Goal: Task Accomplishment & Management: Use online tool/utility

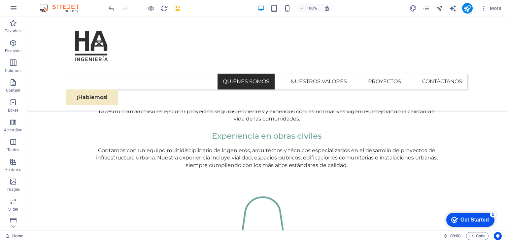
scroll to position [547, 0]
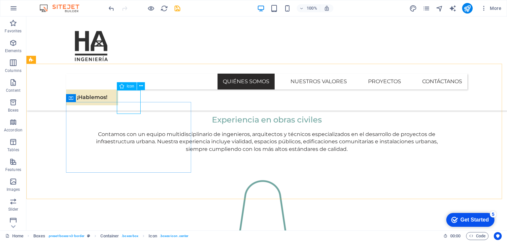
click at [126, 87] on div "Icon" at bounding box center [127, 86] width 20 height 8
click at [141, 86] on icon at bounding box center [141, 86] width 4 height 7
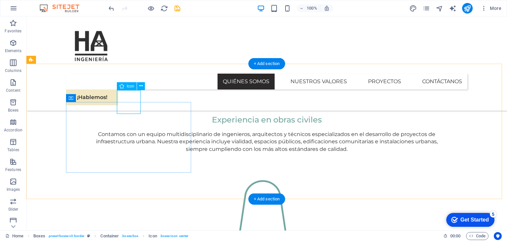
click at [127, 99] on div "H1 Banner Banner Container Spacer Button Container H2 Spacer Spacer Container C…" at bounding box center [266, 124] width 481 height 214
select select "xMidYMid"
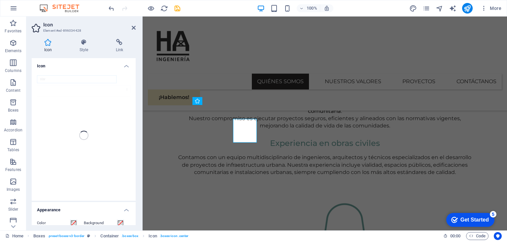
scroll to position [519, 0]
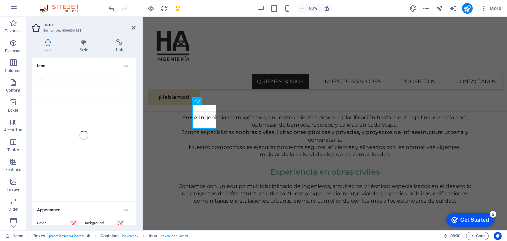
click at [64, 80] on div "star" at bounding box center [84, 135] width 104 height 131
type input "j"
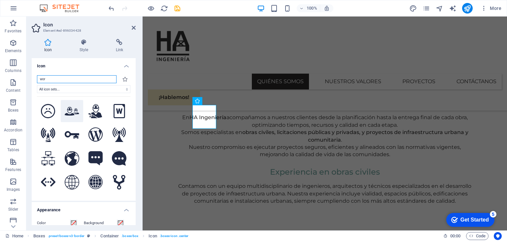
type input "wor"
click at [70, 117] on button at bounding box center [72, 111] width 22 height 22
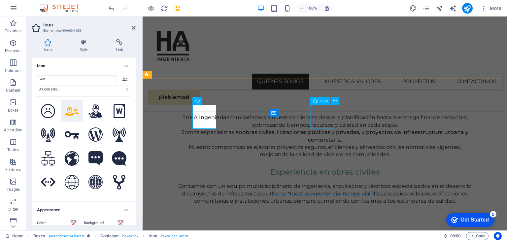
select select "xMidYMid"
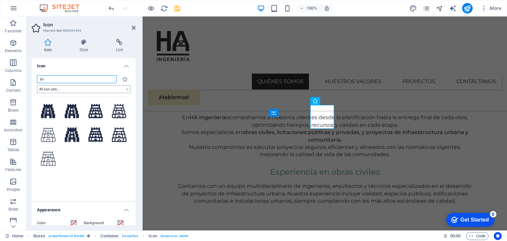
type input "p"
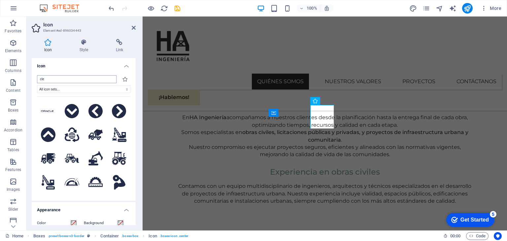
drag, startPoint x: 58, startPoint y: 84, endPoint x: 53, endPoint y: 82, distance: 6.3
click at [53, 82] on div "cle All icon sets... IcoFont Ionicons FontAwesome Brands FontAwesome Duotone Fo…" at bounding box center [83, 135] width 93 height 120
click at [53, 82] on input "cle" at bounding box center [77, 79] width 80 height 8
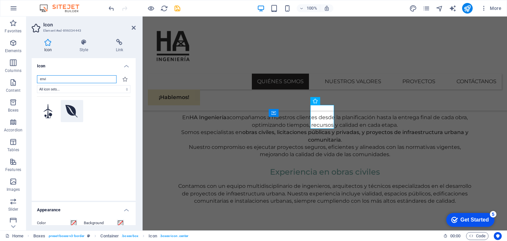
type input "envi"
click at [70, 115] on icon at bounding box center [71, 111] width 13 height 15
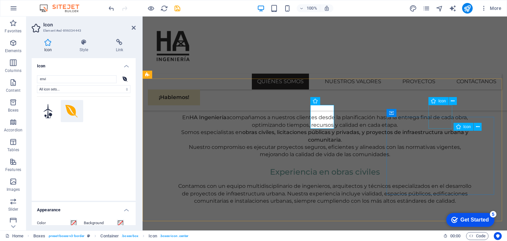
select select "xMidYMid"
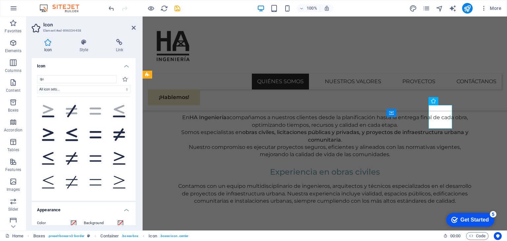
type input "q"
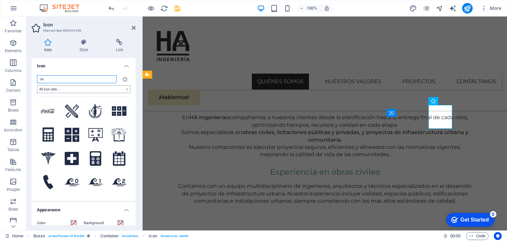
type input "c"
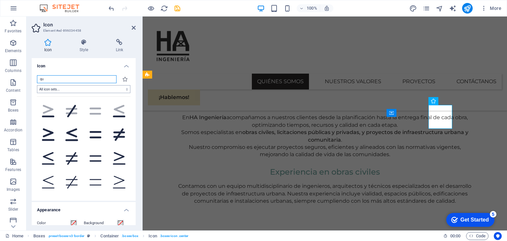
type input "q"
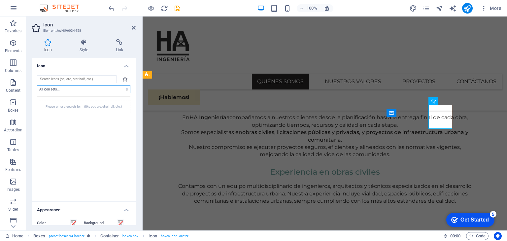
click at [59, 90] on select "All icon sets... IcoFont Ionicons FontAwesome Brands FontAwesome Duotone FontAw…" at bounding box center [83, 89] width 93 height 8
click at [79, 79] on input "search" at bounding box center [77, 79] width 80 height 8
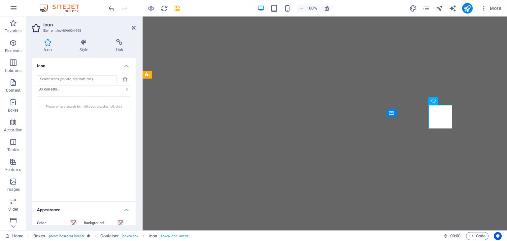
select select "xMidYMid"
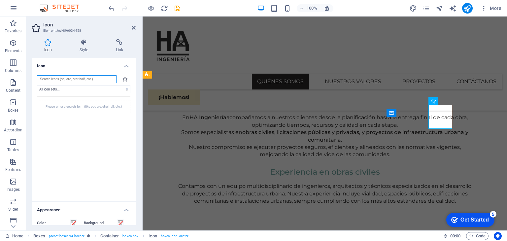
click at [89, 79] on input "search" at bounding box center [77, 79] width 80 height 8
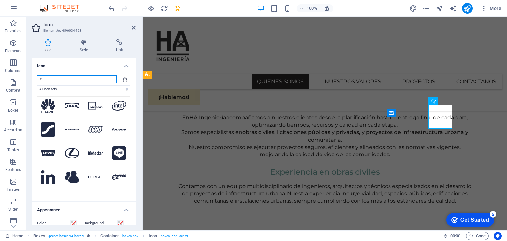
scroll to position [732, 0]
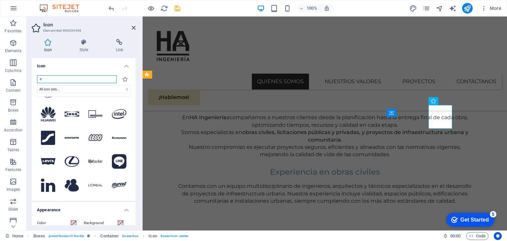
click at [80, 81] on input "e" at bounding box center [77, 79] width 80 height 8
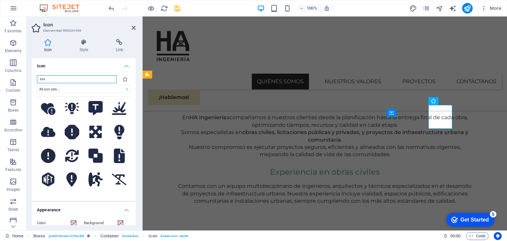
scroll to position [0, 0]
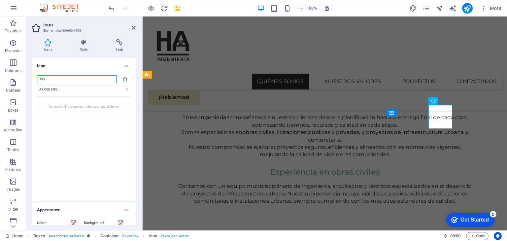
click at [129, 129] on div "We couldn't find any icons for your search term." at bounding box center [83, 144] width 93 height 96
type input "exe"
click at [49, 113] on icon at bounding box center [48, 111] width 12 height 15
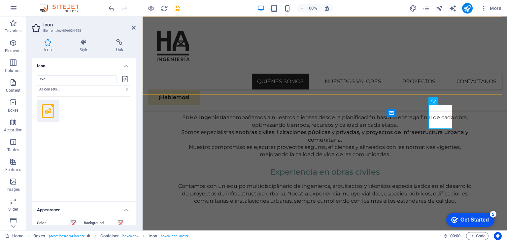
click at [359, 73] on div "Quiénes Somos Nuestros Valores Proyectos Contáctanos ¡Hablemos!" at bounding box center [325, 64] width 365 height 94
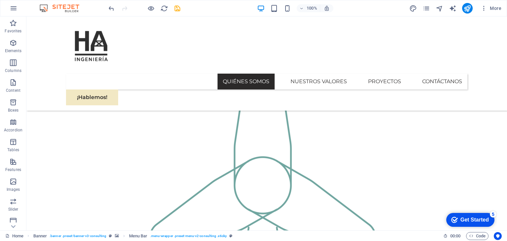
scroll to position [670, 0]
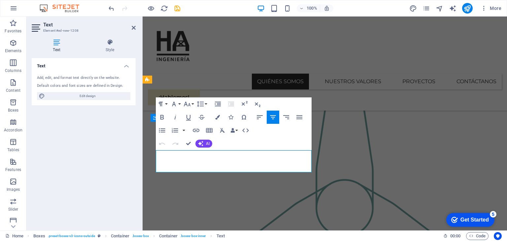
scroll to position [657, 0]
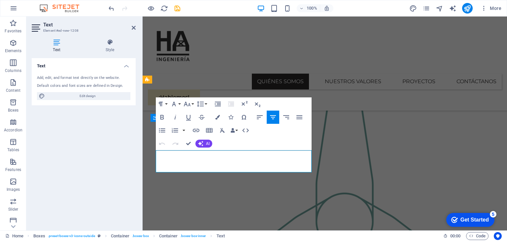
drag, startPoint x: 299, startPoint y: 171, endPoint x: 158, endPoint y: 152, distance: 142.6
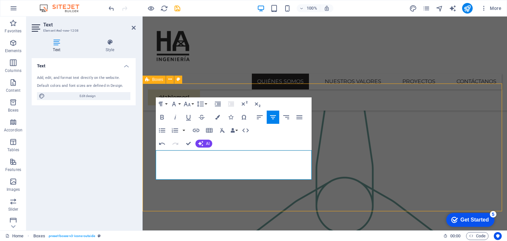
scroll to position [663, 0]
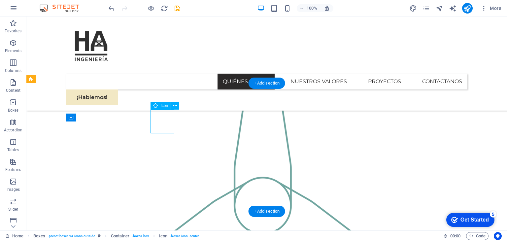
select select "xMidYMid"
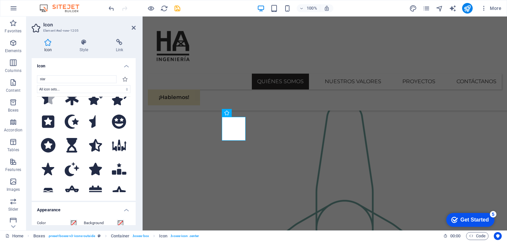
scroll to position [270, 0]
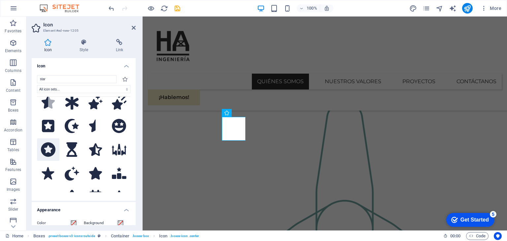
click at [54, 143] on icon at bounding box center [48, 149] width 15 height 15
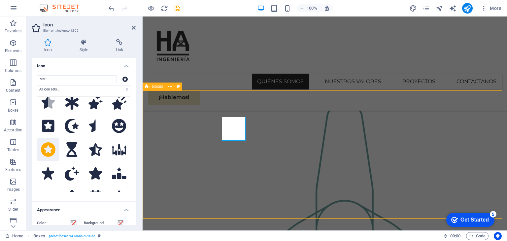
scroll to position [663, 0]
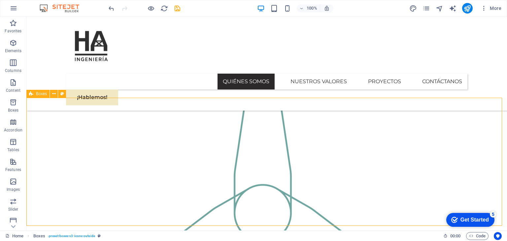
scroll to position [649, 0]
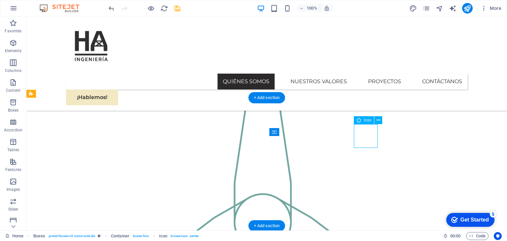
select select "xMidYMid"
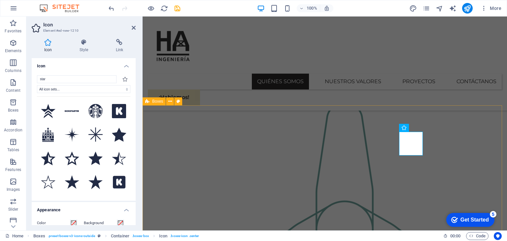
scroll to position [634, 0]
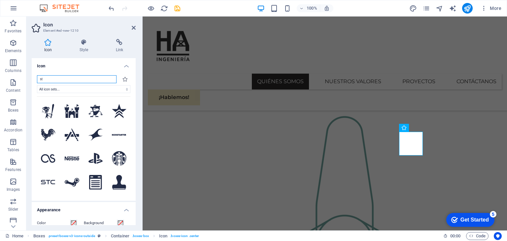
type input "s"
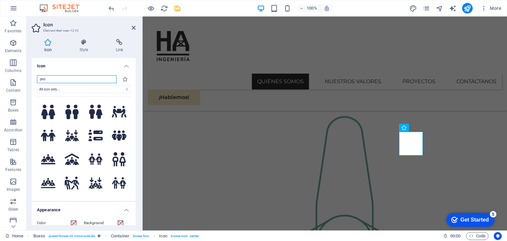
scroll to position [139, 0]
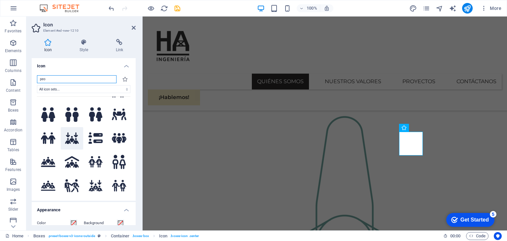
type input "peo"
click at [69, 134] on icon at bounding box center [72, 138] width 14 height 12
click at [279, 85] on div "Quiénes Somos Nuestros Valores Proyectos Contáctanos ¡Hablemos!" at bounding box center [325, 64] width 365 height 94
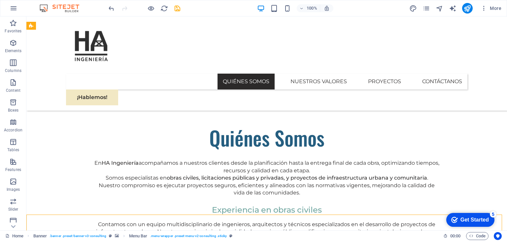
scroll to position [451, 0]
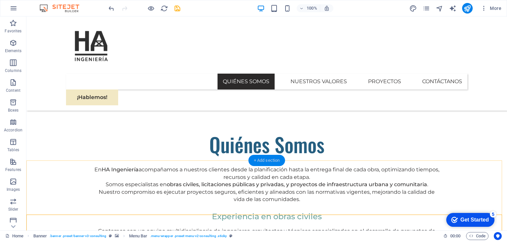
click at [261, 161] on div "+ Add section" at bounding box center [267, 160] width 37 height 11
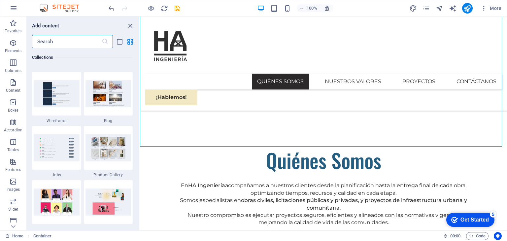
scroll to position [6077, 0]
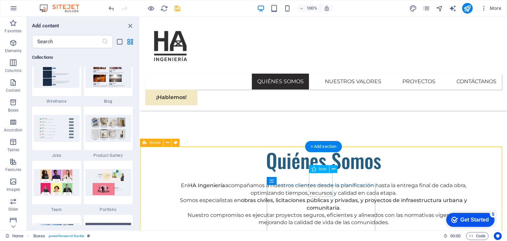
click at [334, 167] on icon at bounding box center [334, 169] width 4 height 7
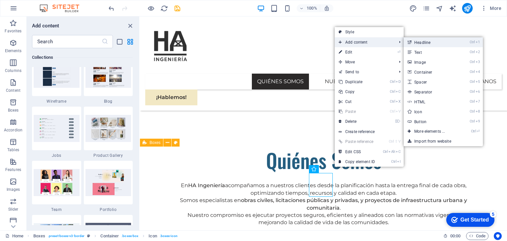
click at [414, 41] on link "Ctrl 1 Headline" at bounding box center [431, 42] width 54 height 10
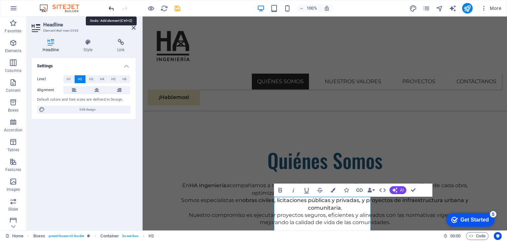
click at [110, 5] on icon "undo" at bounding box center [112, 9] width 8 height 8
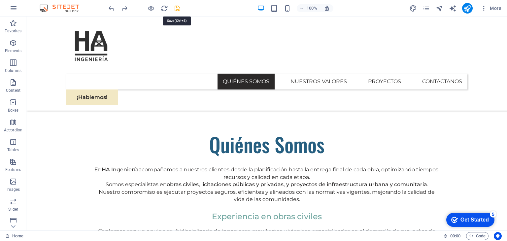
click at [175, 5] on icon "save" at bounding box center [178, 9] width 8 height 8
click at [54, 158] on icon at bounding box center [54, 156] width 4 height 7
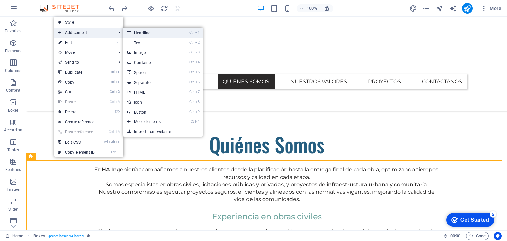
click at [148, 34] on link "Ctrl 1 Headline" at bounding box center [151, 33] width 54 height 10
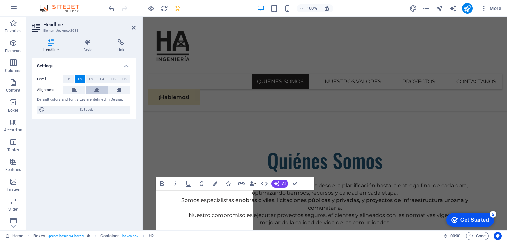
click at [96, 93] on icon at bounding box center [96, 90] width 5 height 8
click at [77, 91] on button at bounding box center [74, 90] width 22 height 8
click at [95, 88] on icon at bounding box center [96, 90] width 5 height 8
click at [94, 79] on button "H3" at bounding box center [91, 79] width 11 height 8
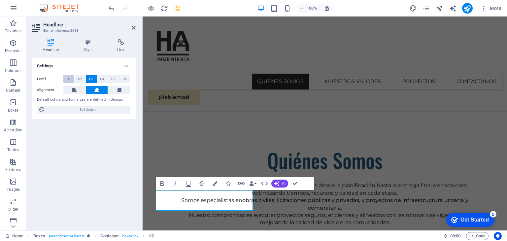
click at [69, 80] on span "H1" at bounding box center [69, 79] width 4 height 8
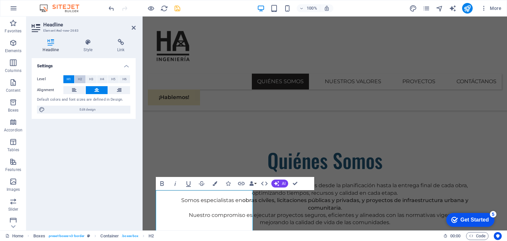
click at [80, 78] on span "H2" at bounding box center [80, 79] width 4 height 8
click at [92, 78] on span "H3" at bounding box center [91, 79] width 4 height 8
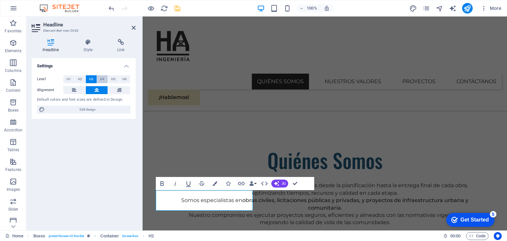
click at [103, 78] on span "H4" at bounding box center [102, 79] width 4 height 8
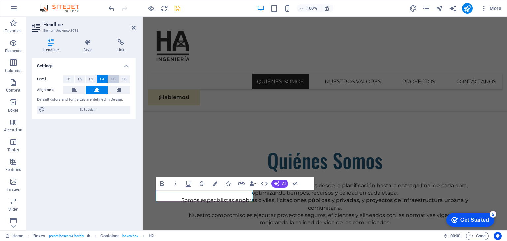
click at [114, 79] on span "H5" at bounding box center [113, 79] width 4 height 8
click at [125, 79] on span "H6" at bounding box center [125, 79] width 4 height 8
click at [116, 9] on div at bounding box center [144, 8] width 74 height 11
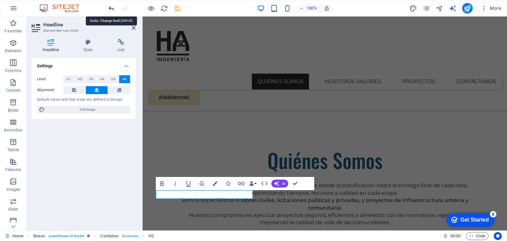
click at [112, 8] on icon "undo" at bounding box center [112, 9] width 8 height 8
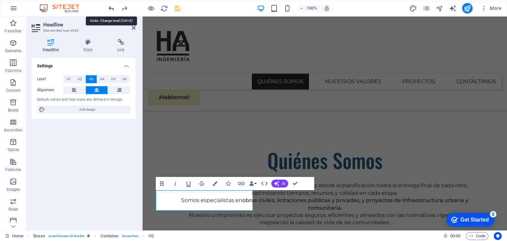
click at [112, 8] on icon "undo" at bounding box center [112, 9] width 8 height 8
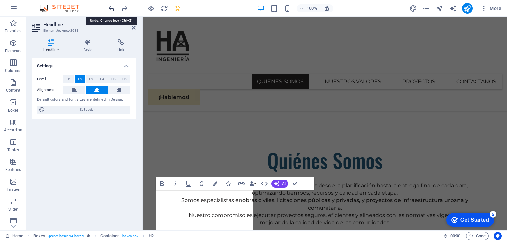
click at [112, 8] on icon "undo" at bounding box center [112, 9] width 8 height 8
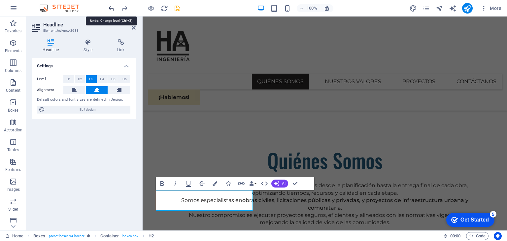
click at [112, 8] on icon "undo" at bounding box center [112, 9] width 8 height 8
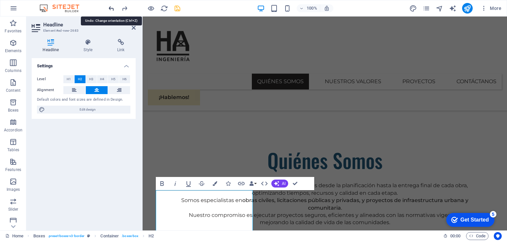
click at [112, 8] on icon "undo" at bounding box center [112, 9] width 8 height 8
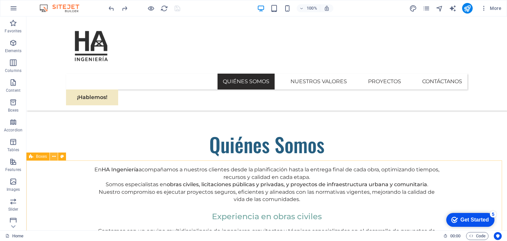
click at [54, 158] on icon at bounding box center [54, 156] width 4 height 7
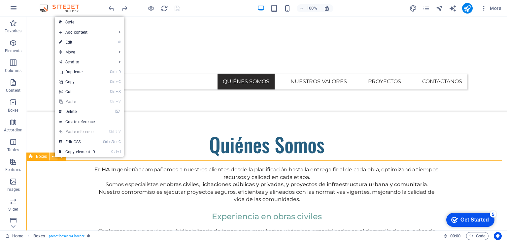
click at [54, 158] on icon at bounding box center [54, 156] width 4 height 7
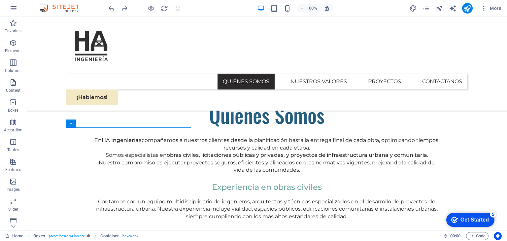
scroll to position [480, 0]
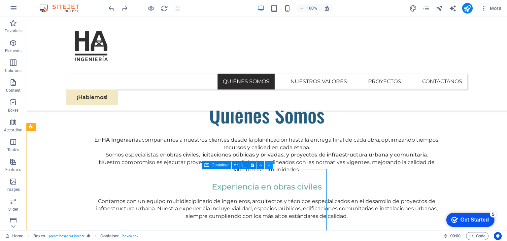
click at [268, 165] on icon at bounding box center [269, 165] width 3 height 7
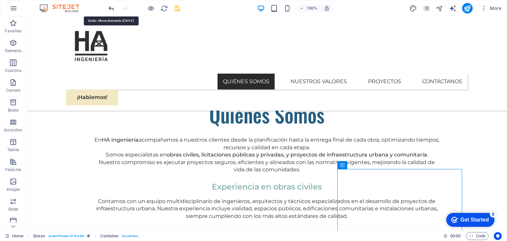
click at [111, 11] on icon "undo" at bounding box center [112, 9] width 8 height 8
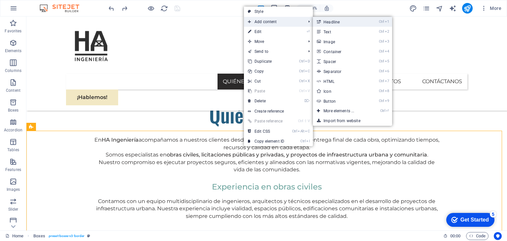
click at [328, 22] on link "Ctrl 1 Headline" at bounding box center [340, 22] width 54 height 10
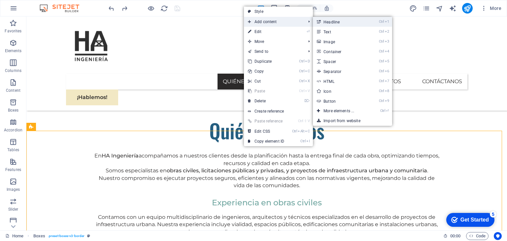
scroll to position [440, 0]
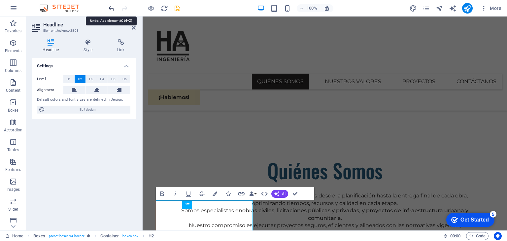
click at [112, 8] on icon "undo" at bounding box center [112, 9] width 8 height 8
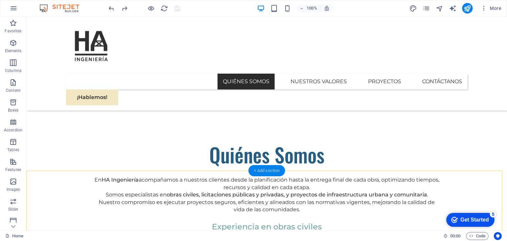
click at [271, 169] on div "+ Add section" at bounding box center [267, 170] width 37 height 11
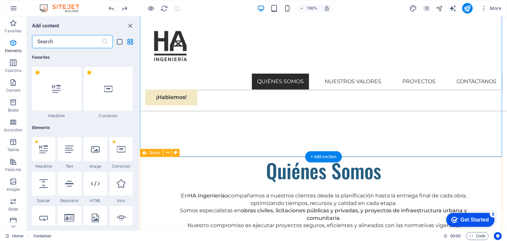
scroll to position [1156, 0]
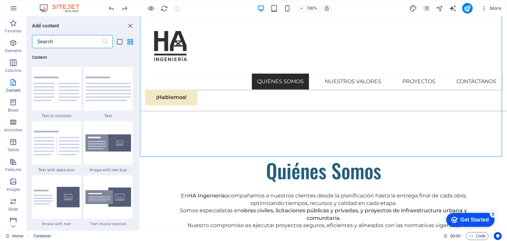
click at [53, 46] on input "text" at bounding box center [67, 41] width 70 height 13
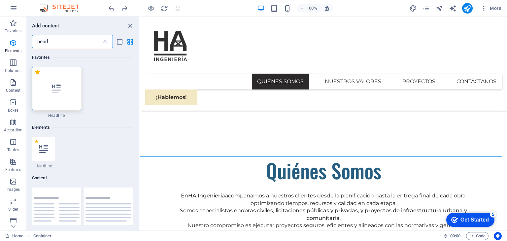
scroll to position [0, 0]
type input "head"
click at [61, 90] on icon at bounding box center [56, 89] width 9 height 9
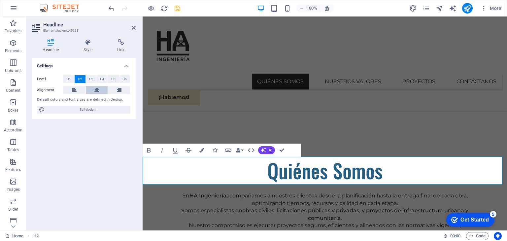
click at [91, 87] on button at bounding box center [97, 90] width 22 height 8
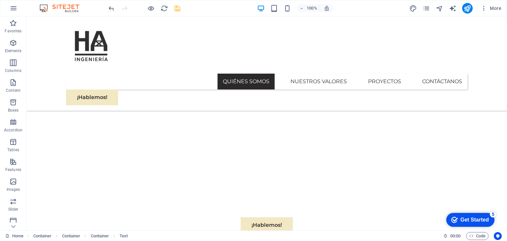
scroll to position [255, 0]
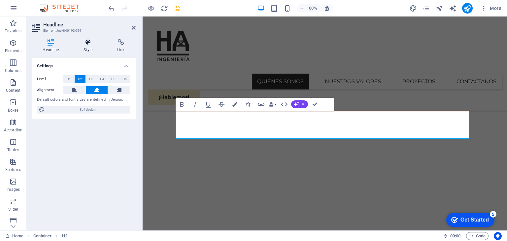
click at [90, 50] on h4 "Style" at bounding box center [90, 46] width 34 height 14
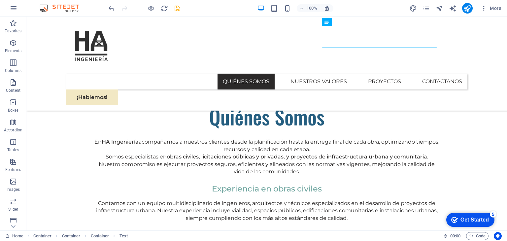
scroll to position [493, 0]
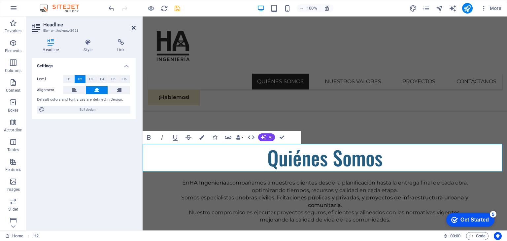
click at [134, 26] on icon at bounding box center [134, 27] width 4 height 5
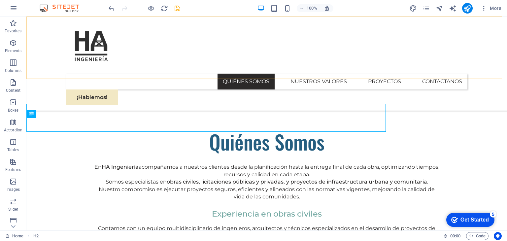
scroll to position [493, 0]
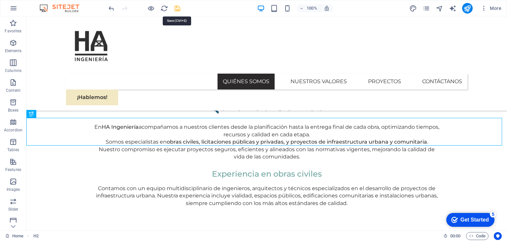
click at [179, 7] on icon "save" at bounding box center [178, 9] width 8 height 8
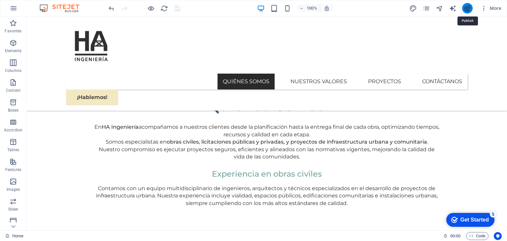
click at [468, 5] on icon "publish" at bounding box center [468, 9] width 8 height 8
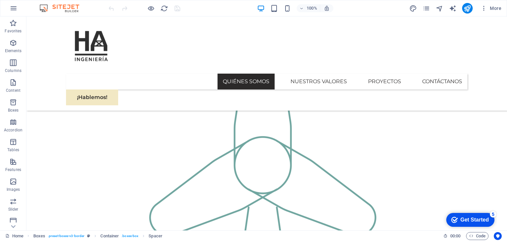
scroll to position [691, 0]
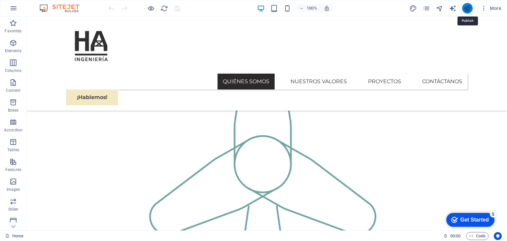
click at [466, 7] on icon "publish" at bounding box center [468, 9] width 8 height 8
